Goal: Information Seeking & Learning: Learn about a topic

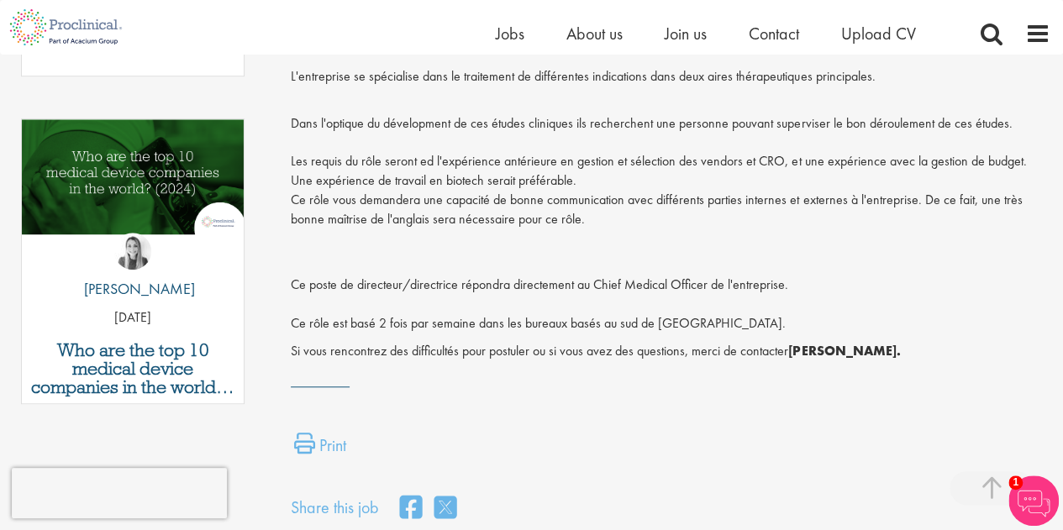
scroll to position [336, 0]
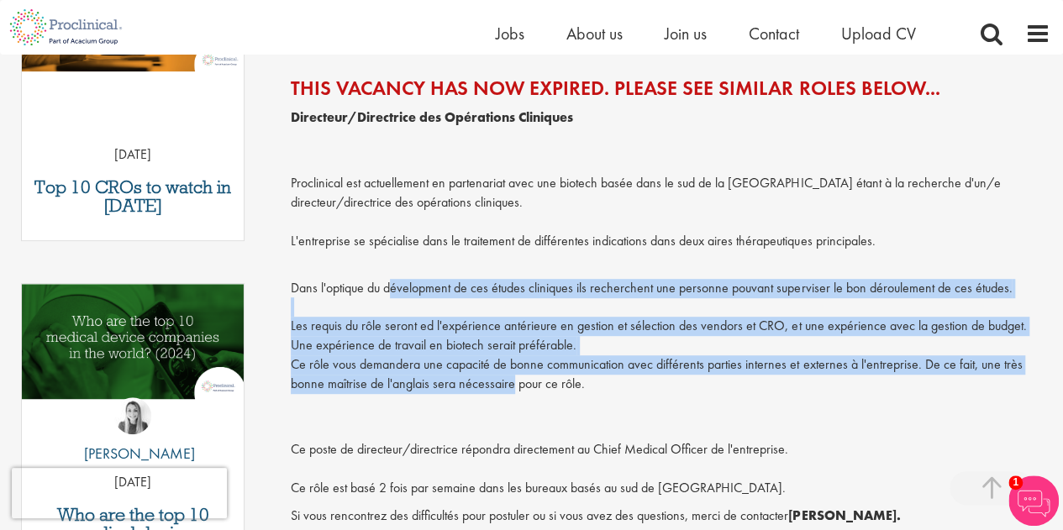
drag, startPoint x: 385, startPoint y: 288, endPoint x: 505, endPoint y: 393, distance: 159.1
click at [505, 393] on p "Dans l'optique du dévelopment de ces études cliniques ils recherchent une perso…" at bounding box center [671, 327] width 760 height 134
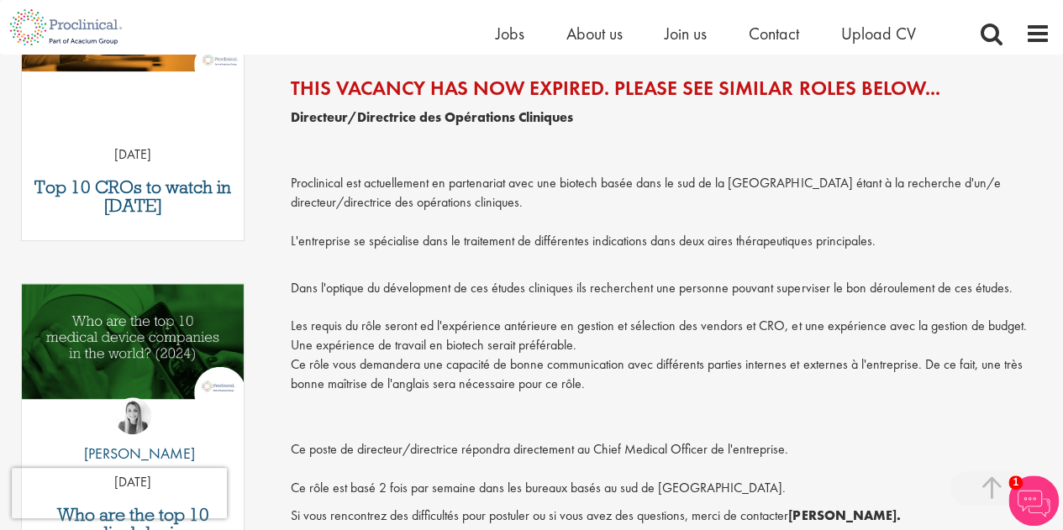
click at [437, 451] on p "Ce poste de directeur/directrice répondra directement au Chief Medical Officer …" at bounding box center [671, 451] width 760 height 96
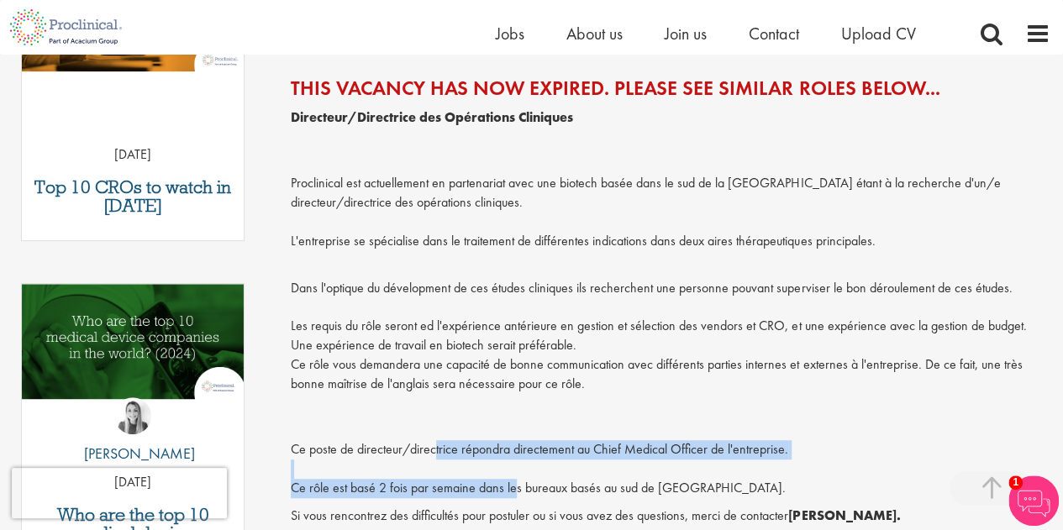
drag, startPoint x: 433, startPoint y: 453, endPoint x: 507, endPoint y: 488, distance: 81.6
click at [507, 488] on p "Ce poste de directeur/directrice répondra directement au Chief Medical Officer …" at bounding box center [671, 451] width 760 height 96
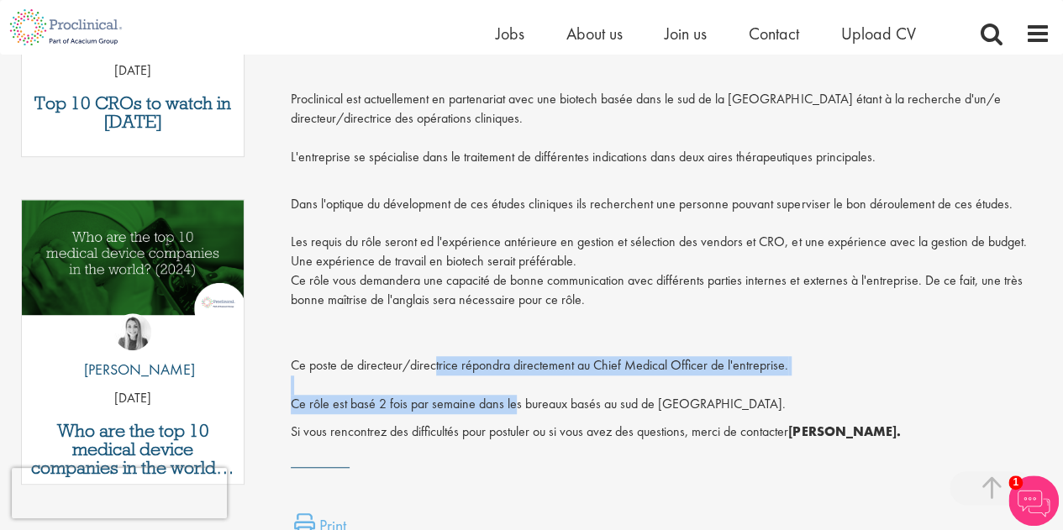
scroll to position [504, 0]
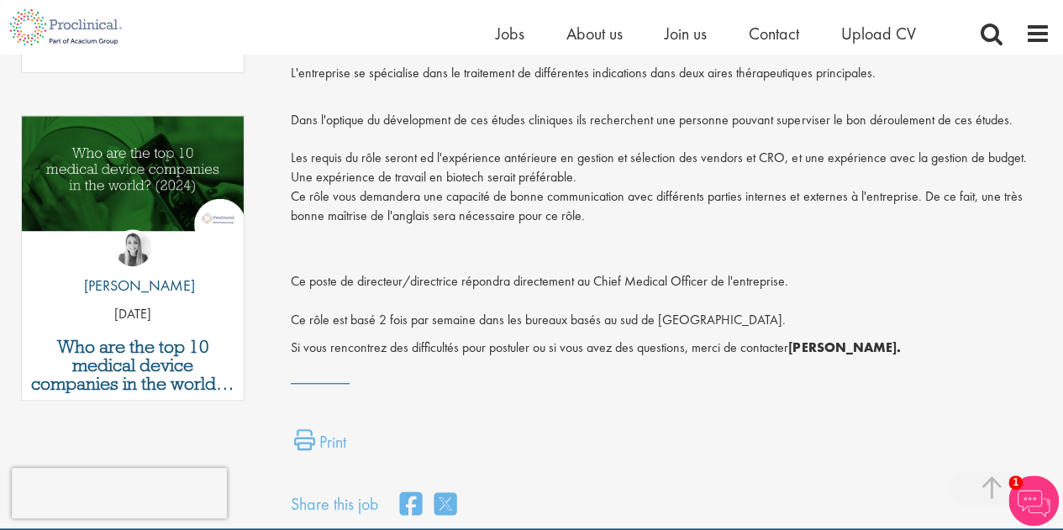
click at [614, 354] on p "Si vous rencontrez des difficultés pour postuler ou si vous avez des questions,…" at bounding box center [671, 348] width 760 height 19
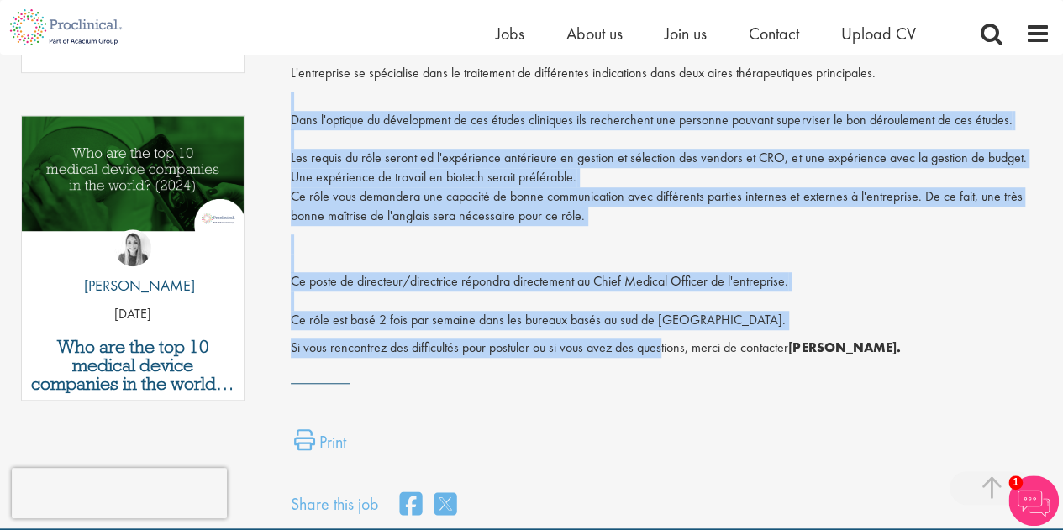
drag, startPoint x: 662, startPoint y: 354, endPoint x: 610, endPoint y: 110, distance: 249.3
click at [610, 110] on div "Directeur/Directrice des Opérations Cliniques Proclinical est actuellement en p…" at bounding box center [671, 149] width 760 height 418
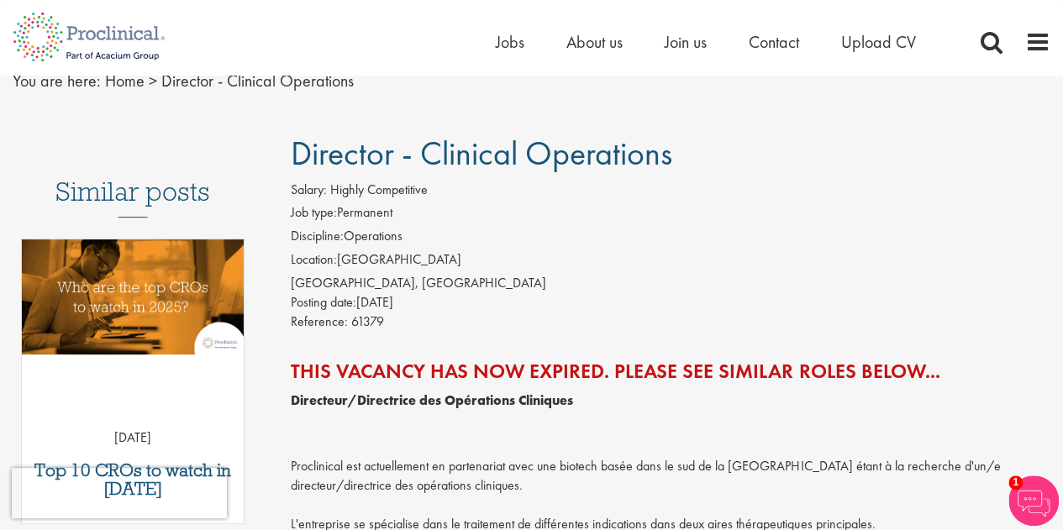
scroll to position [0, 0]
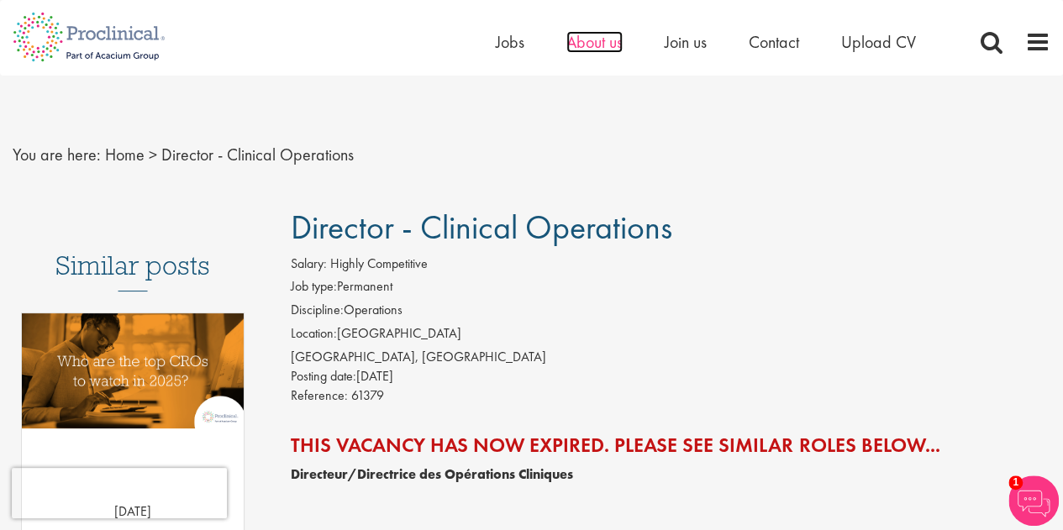
click at [603, 39] on span "About us" at bounding box center [595, 42] width 56 height 22
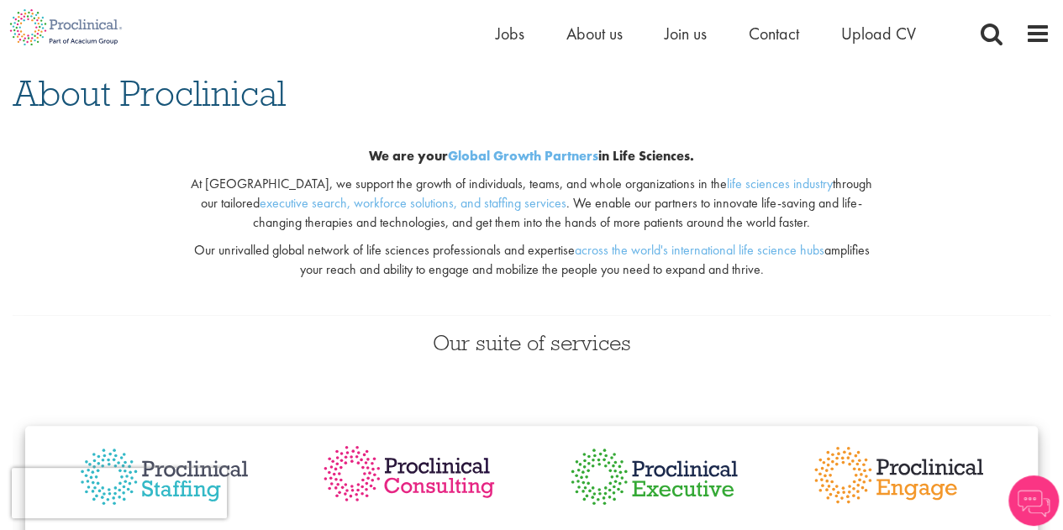
scroll to position [168, 0]
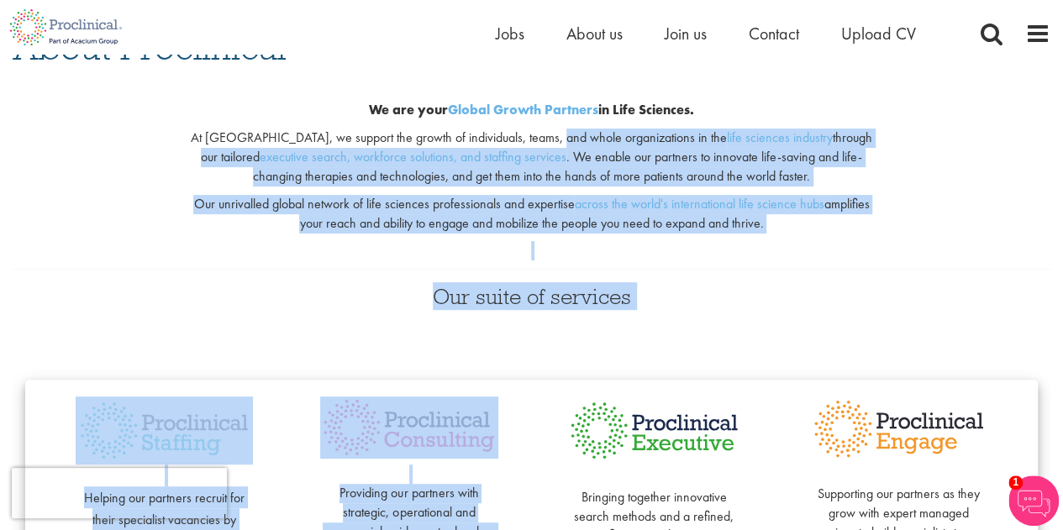
drag, startPoint x: 535, startPoint y: 135, endPoint x: 447, endPoint y: 253, distance: 146.6
